Goal: Transaction & Acquisition: Purchase product/service

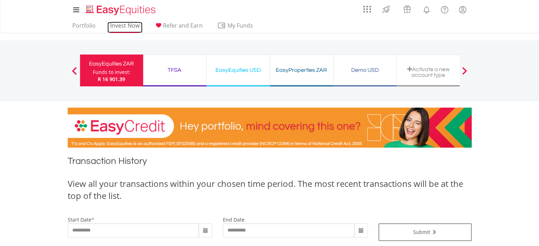
click at [118, 25] on link "Invest Now" at bounding box center [124, 27] width 35 height 11
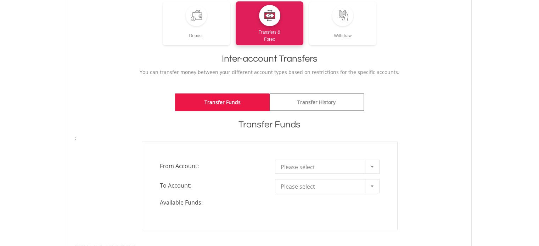
scroll to position [120, 0]
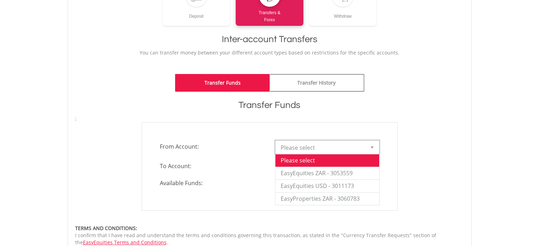
click at [329, 148] on span "Please select" at bounding box center [322, 148] width 83 height 14
click at [314, 172] on li "EasyEquities ZAR - 3053559" at bounding box center [327, 173] width 104 height 13
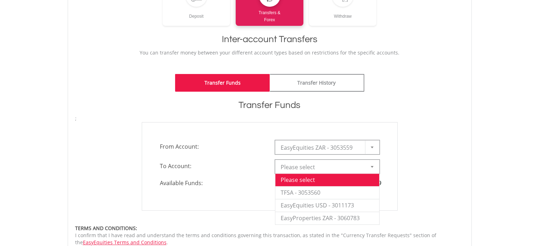
click at [320, 167] on span "Please select" at bounding box center [322, 167] width 83 height 14
click at [424, 134] on div "**********" at bounding box center [270, 166] width 400 height 89
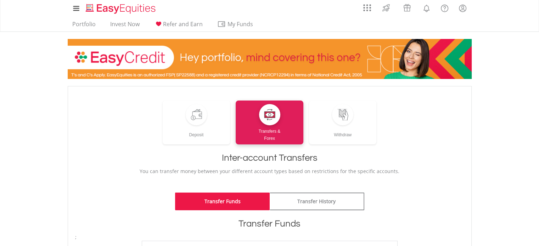
scroll to position [0, 0]
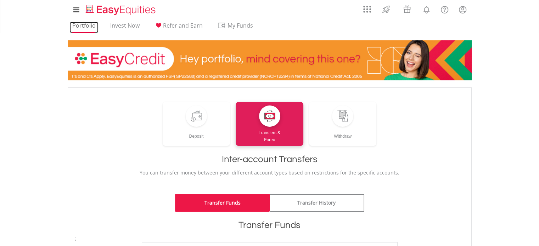
click at [85, 26] on link "Portfolio" at bounding box center [83, 27] width 29 height 11
